Goal: Task Accomplishment & Management: Manage account settings

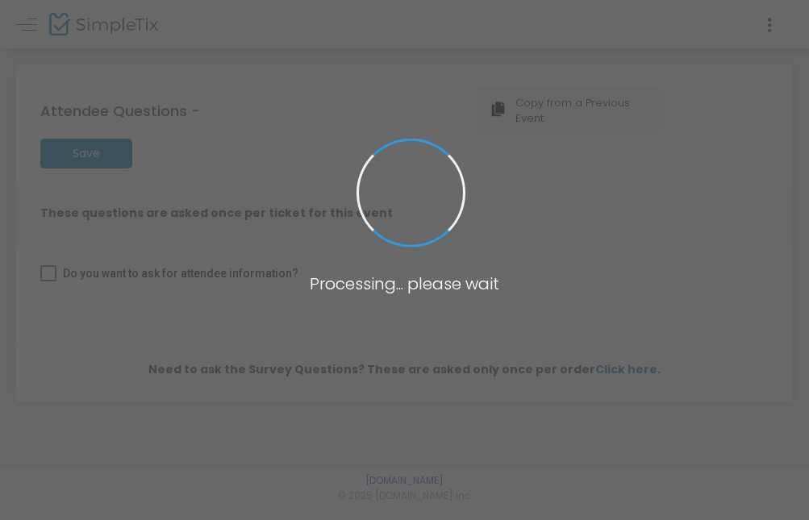
checkbox input "true"
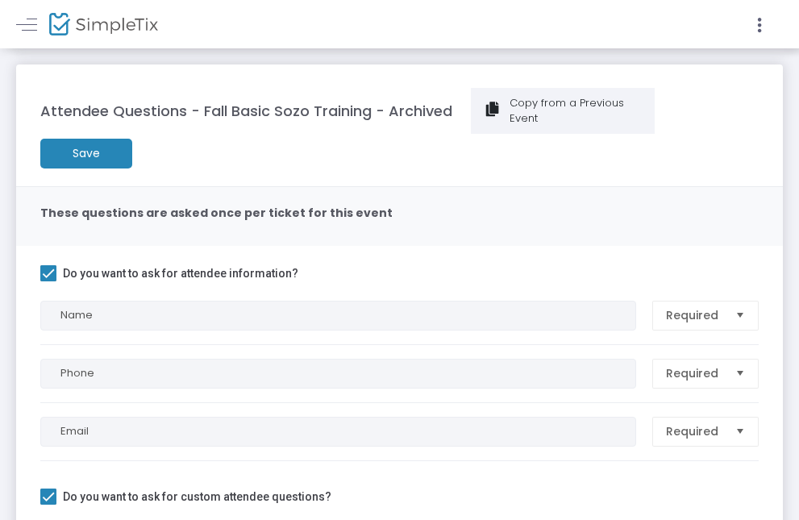
click at [81, 148] on m-button "Save" at bounding box center [86, 154] width 92 height 30
click at [65, 24] on img at bounding box center [103, 24] width 109 height 23
click at [0, 0] on span at bounding box center [0, 0] width 0 height 0
